Goal: Task Accomplishment & Management: Manage account settings

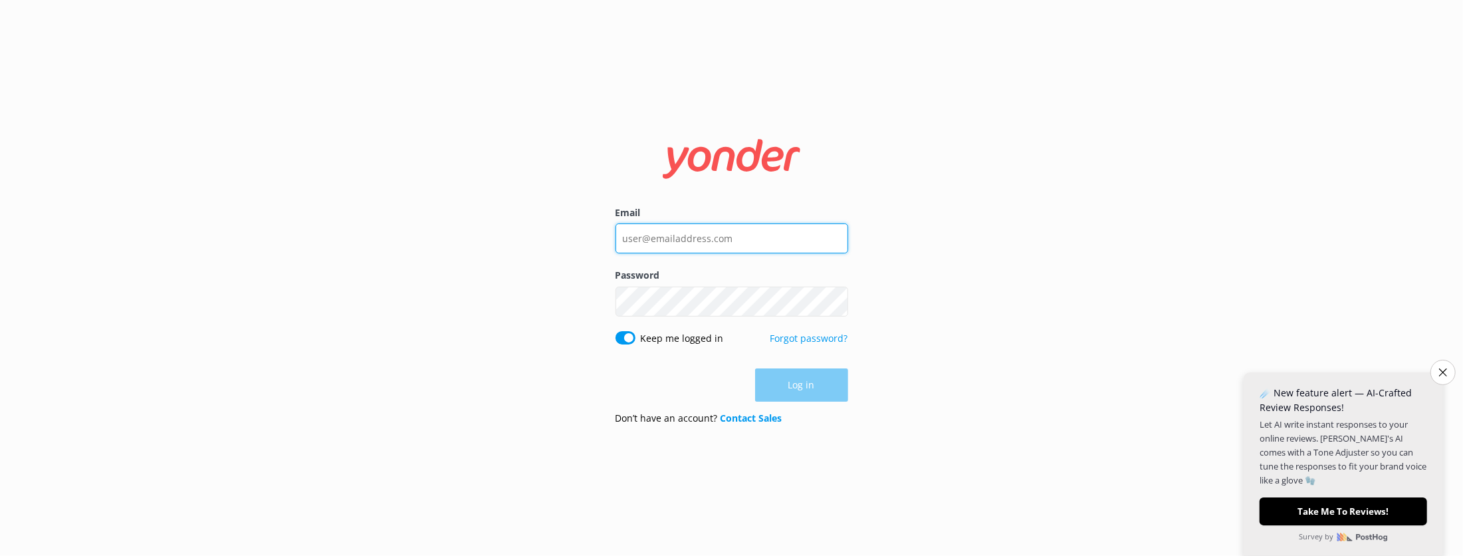
click at [724, 240] on input "Email" at bounding box center [731, 238] width 233 height 30
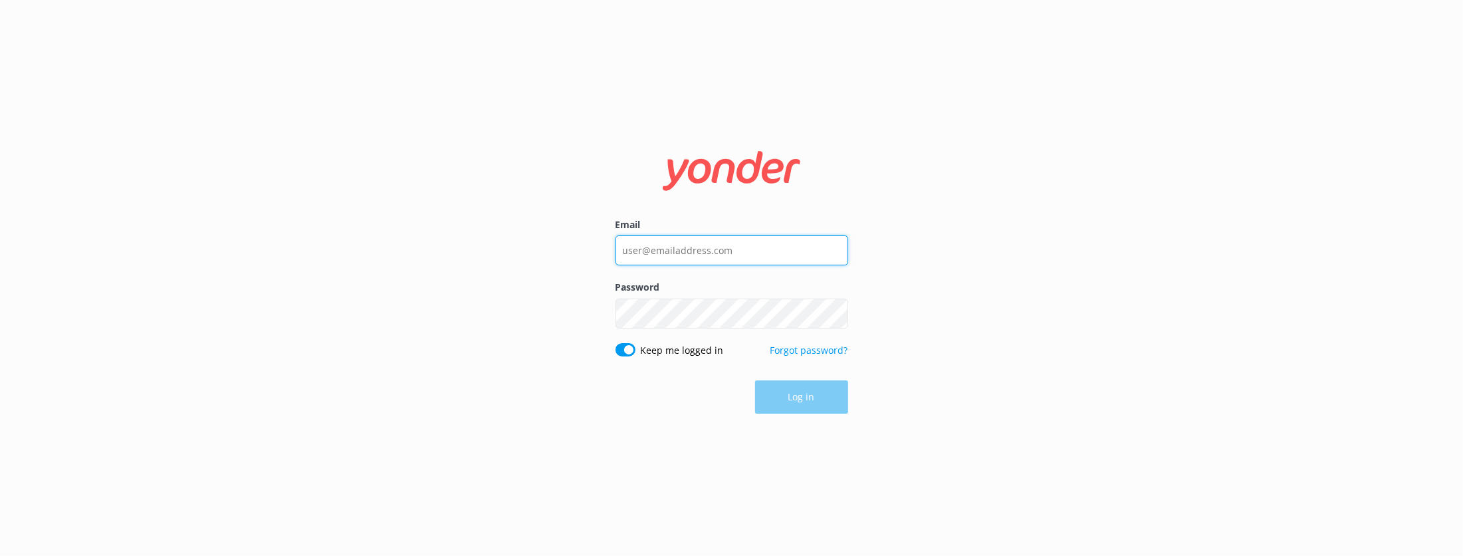
paste input "[EMAIL_ADDRESS][DOMAIN_NAME]"
type input "[EMAIL_ADDRESS][DOMAIN_NAME]"
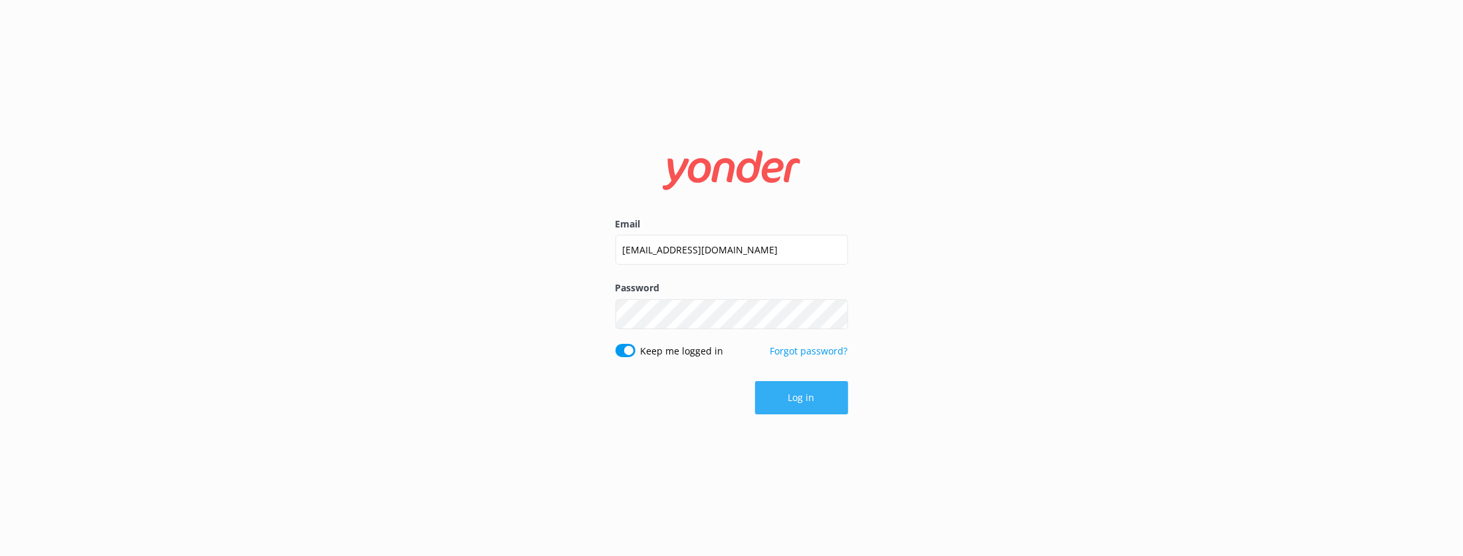
click at [808, 383] on button "Log in" at bounding box center [801, 397] width 93 height 33
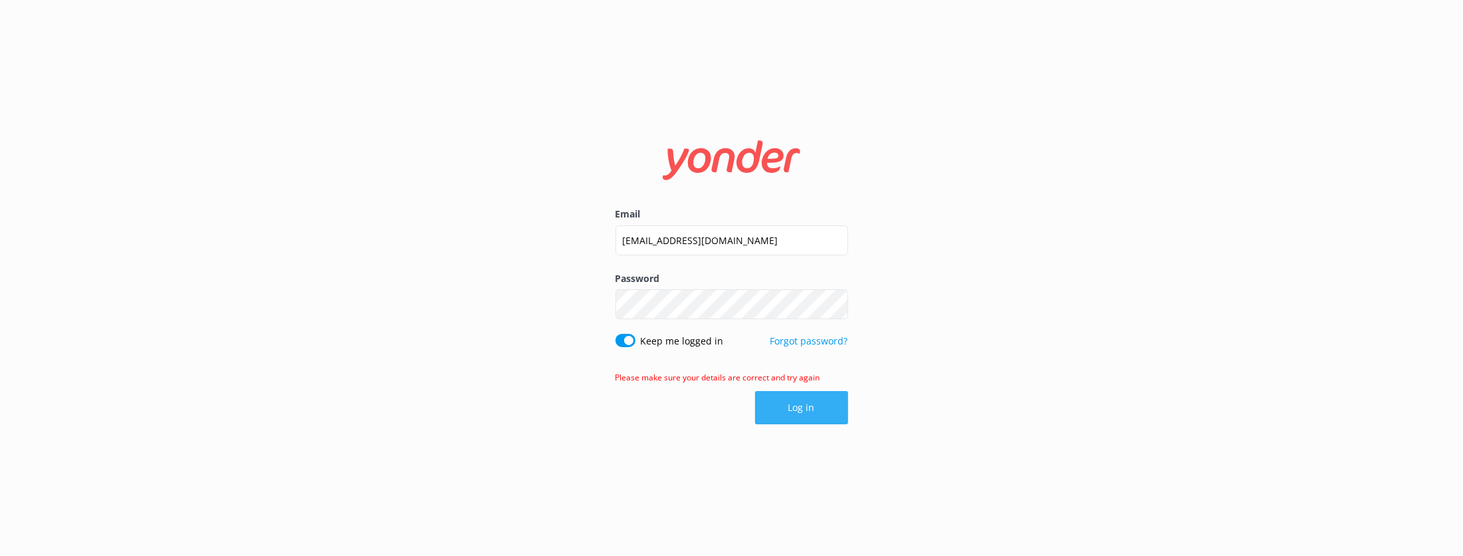
click at [812, 411] on button "Log in" at bounding box center [801, 407] width 93 height 33
